Goal: Information Seeking & Learning: Find specific fact

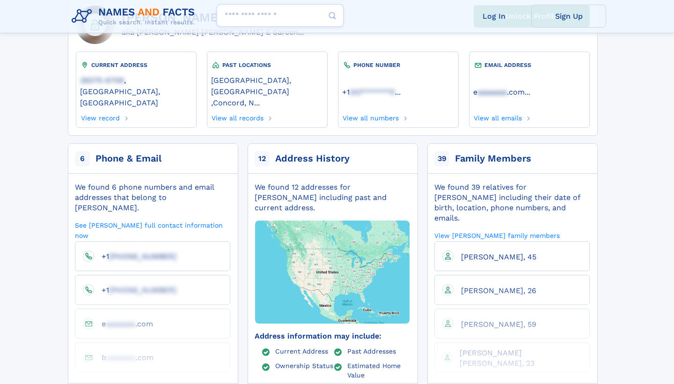
scroll to position [88, 0]
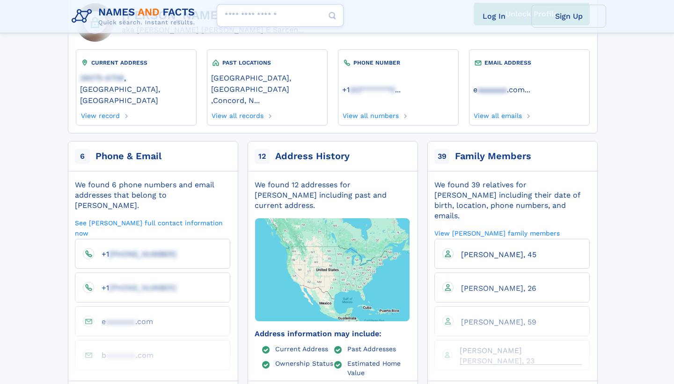
click at [493, 346] on span "Nathan Esai Estrada, 23" at bounding box center [497, 355] width 75 height 19
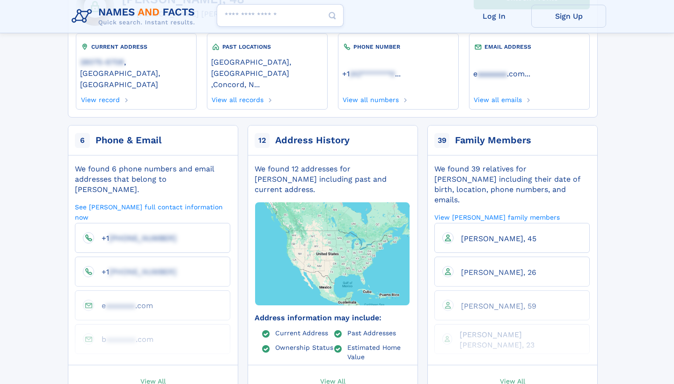
scroll to position [105, 0]
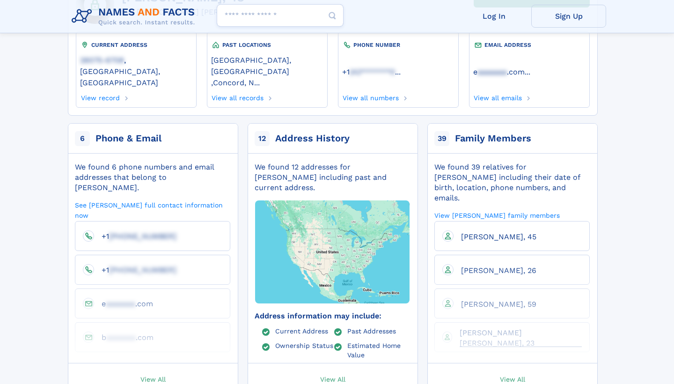
click at [516, 328] on span "Nathan Esai Estrada, 23" at bounding box center [497, 337] width 75 height 19
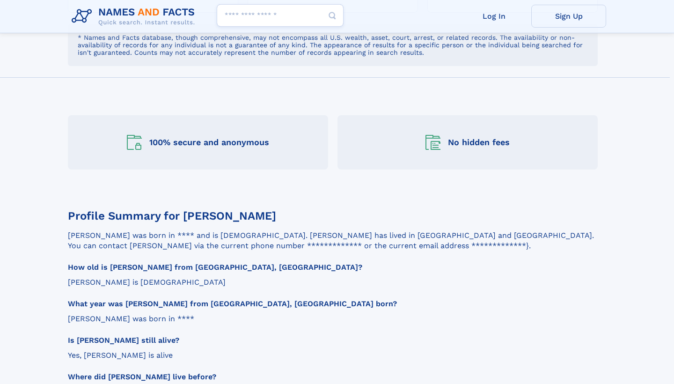
scroll to position [789, 0]
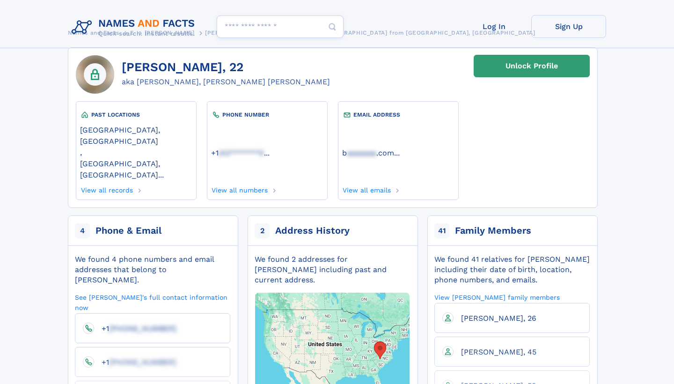
scroll to position [46, 0]
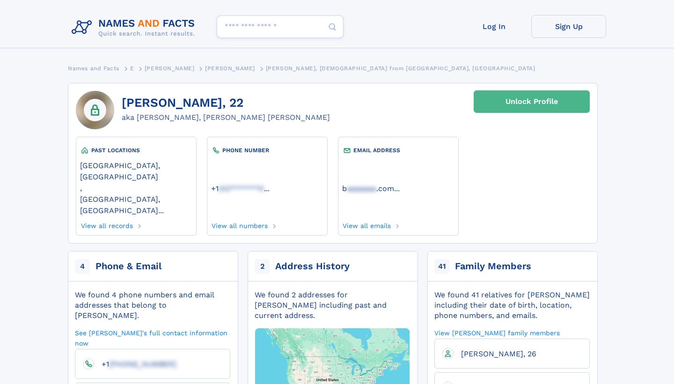
click at [503, 99] on link "Unlock Profile" at bounding box center [532, 101] width 116 height 22
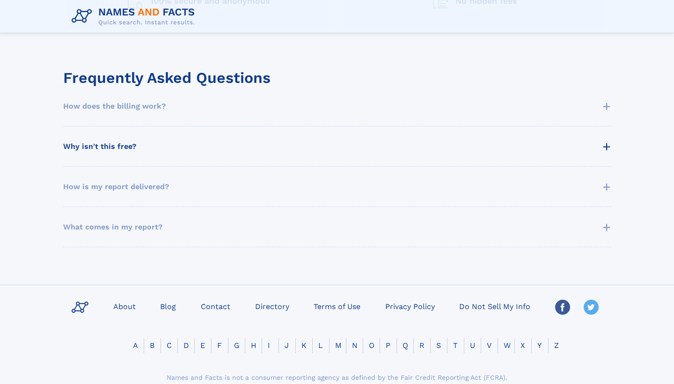
scroll to position [487, 0]
